Goal: Task Accomplishment & Management: Use online tool/utility

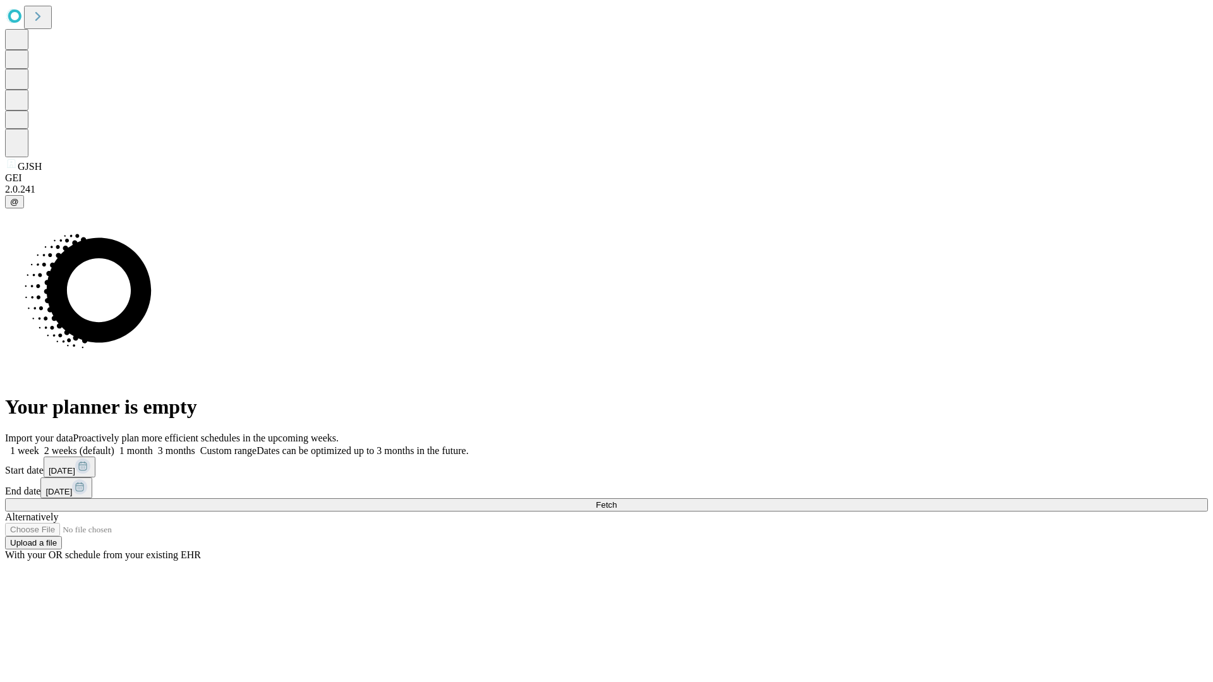
click at [617, 500] on span "Fetch" at bounding box center [606, 504] width 21 height 9
